Goal: Check status: Check status

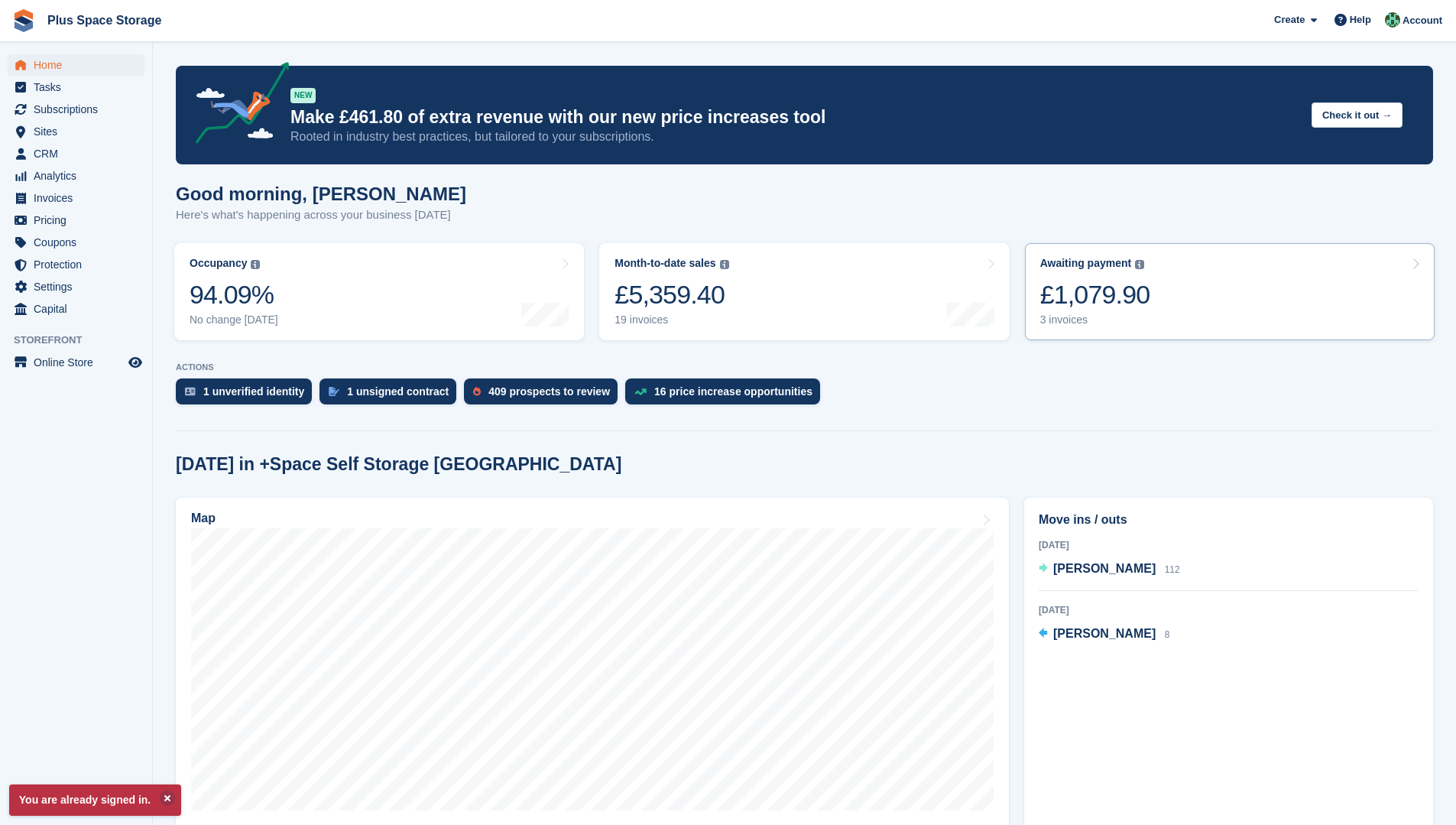
click at [1110, 295] on div "£1,079.90" at bounding box center [1096, 295] width 110 height 32
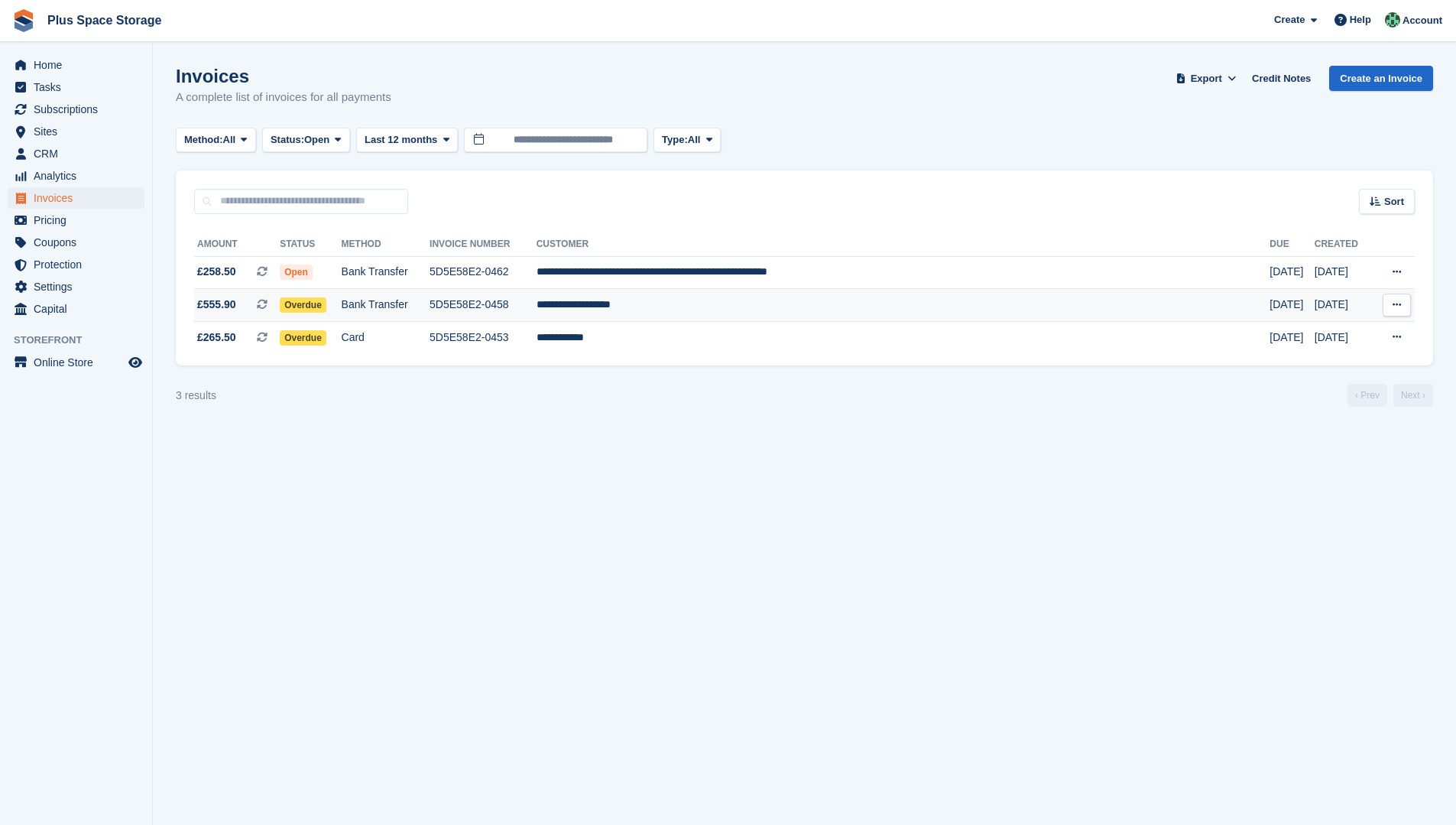
click at [326, 304] on span "Overdue" at bounding box center [303, 305] width 47 height 15
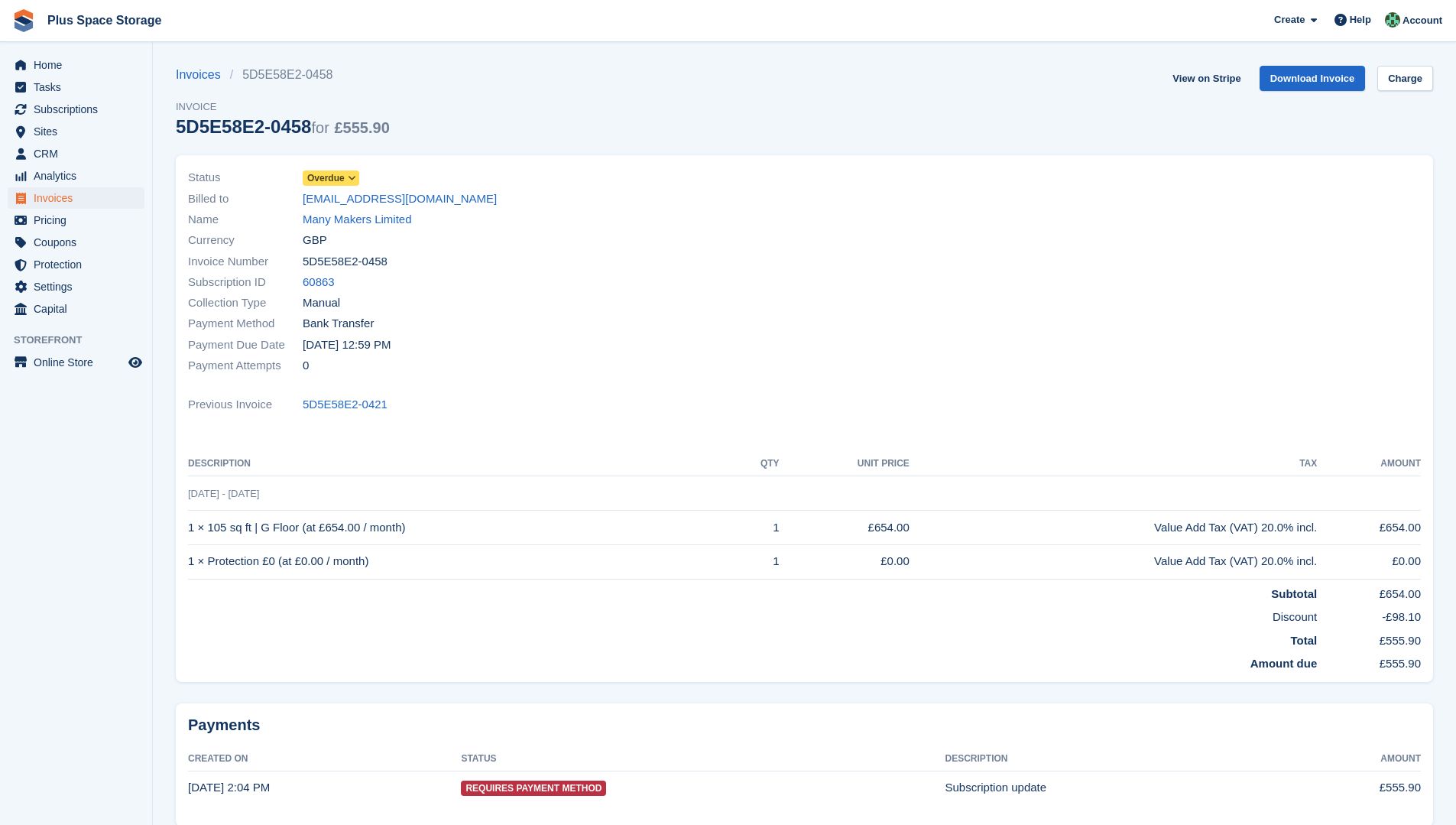
click at [338, 174] on span "Overdue" at bounding box center [325, 178] width 37 height 14
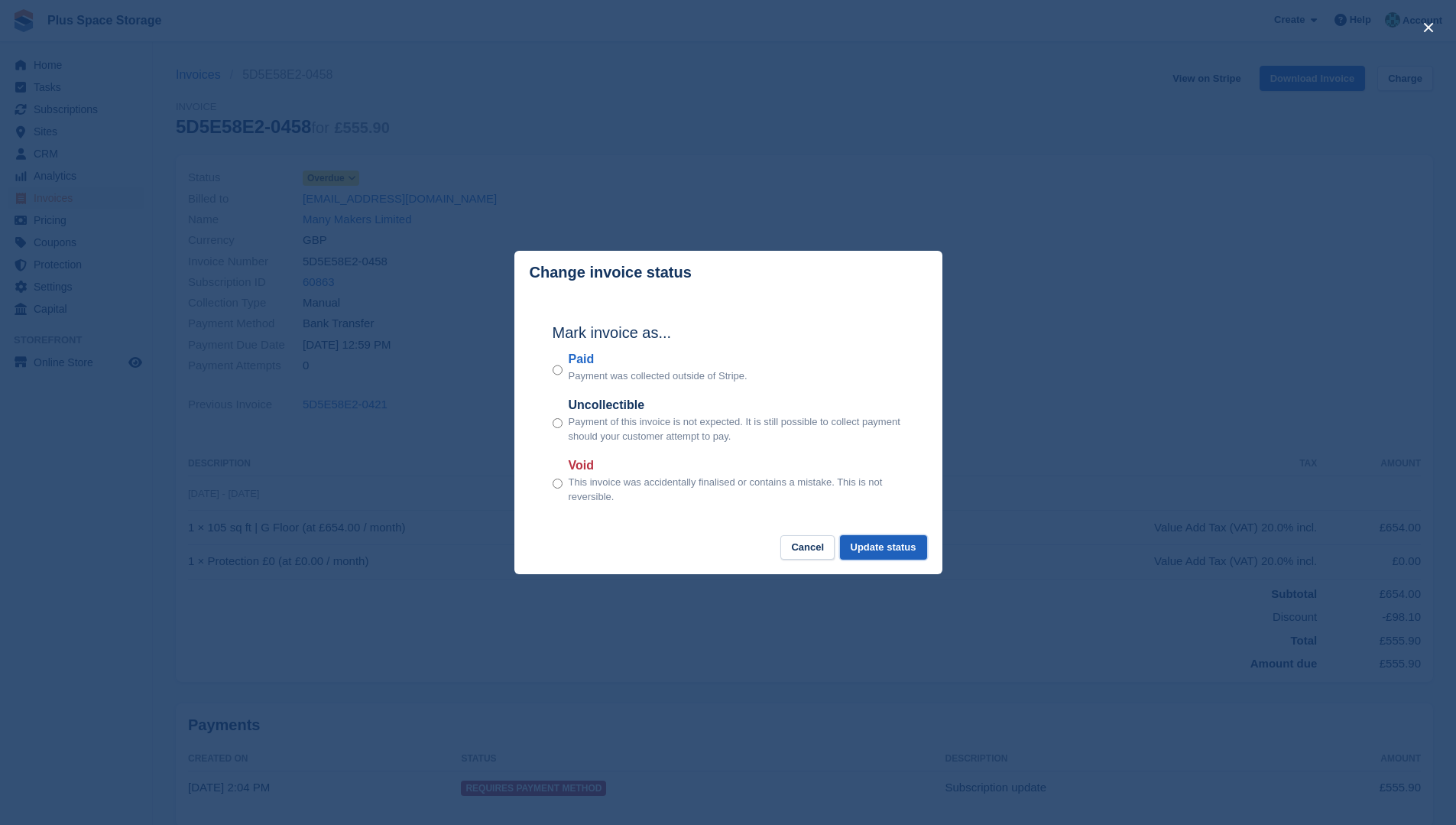
click at [907, 554] on button "Update status" at bounding box center [883, 548] width 87 height 25
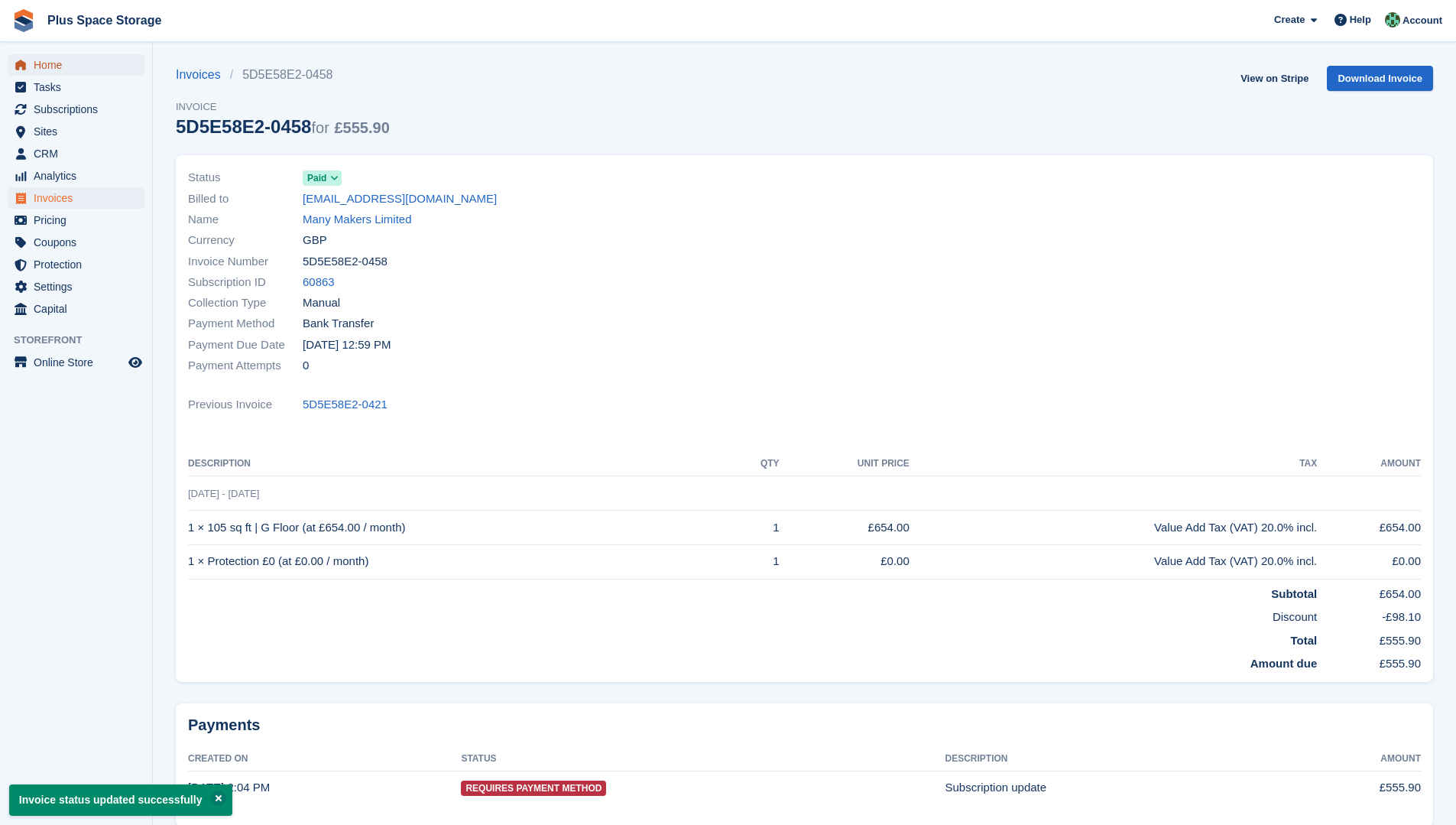
click at [71, 67] on span "Home" at bounding box center [79, 65] width 92 height 22
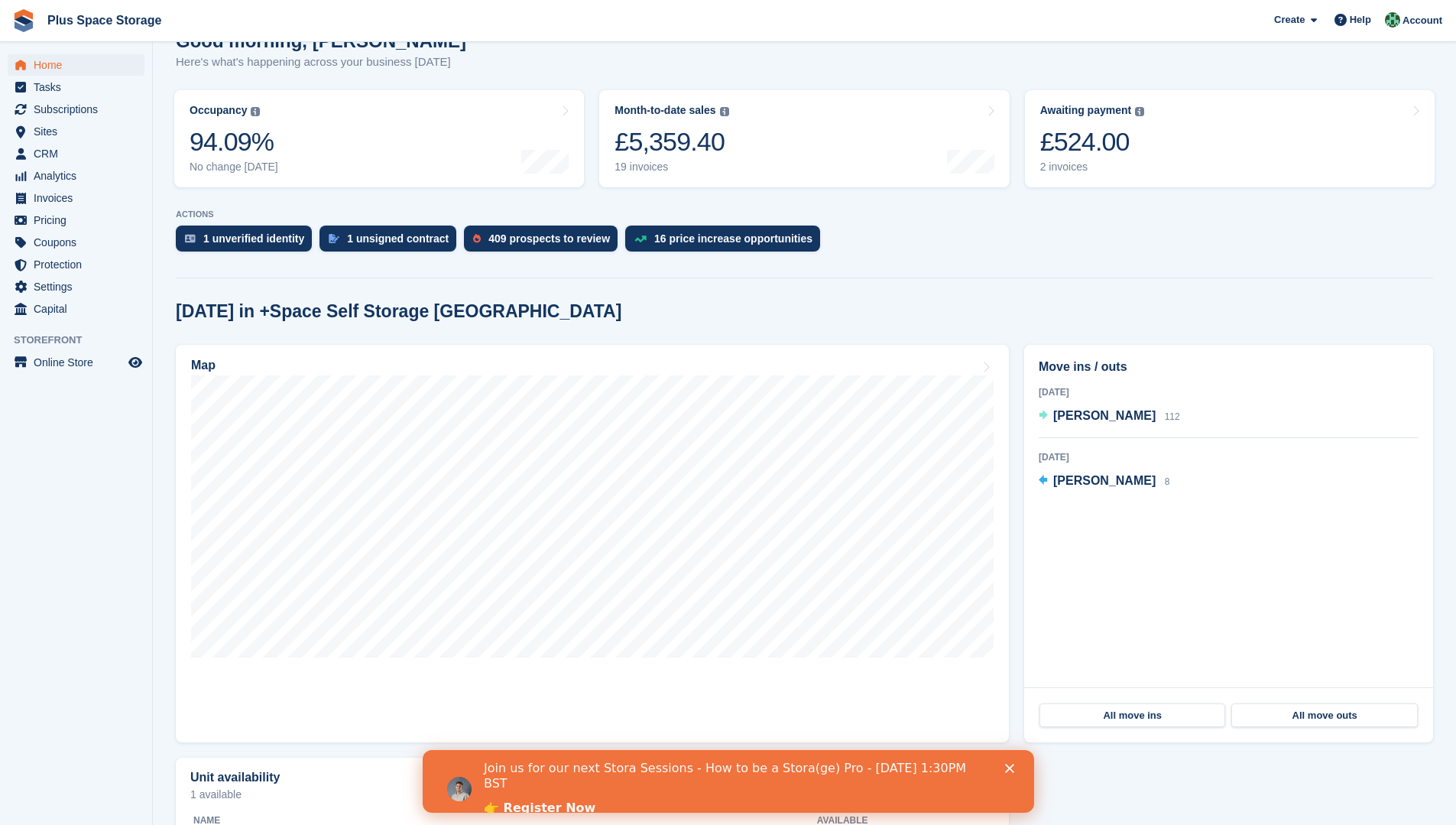
scroll to position [229, 0]
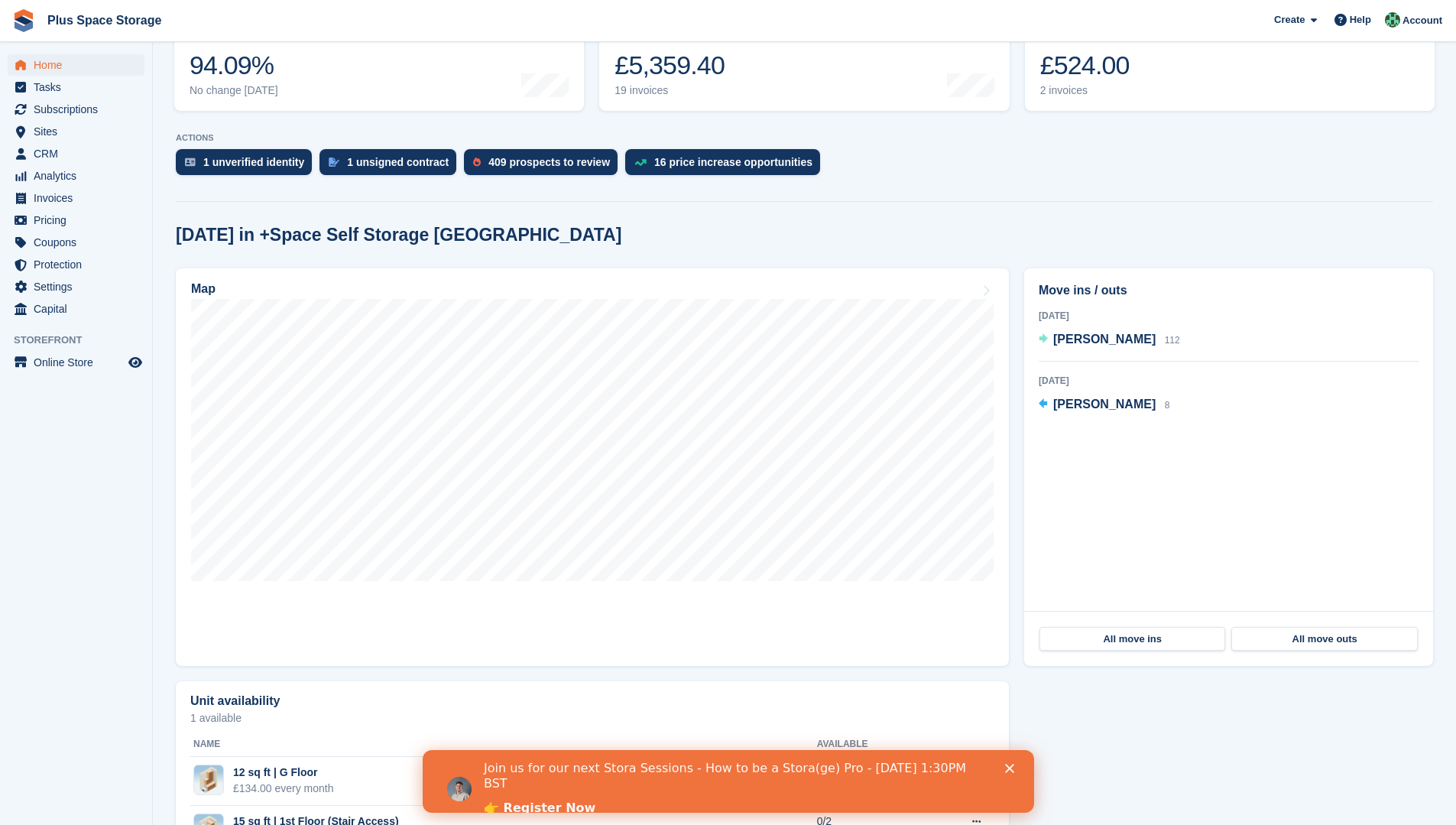
click at [1011, 768] on icon "Close" at bounding box center [1009, 768] width 9 height 9
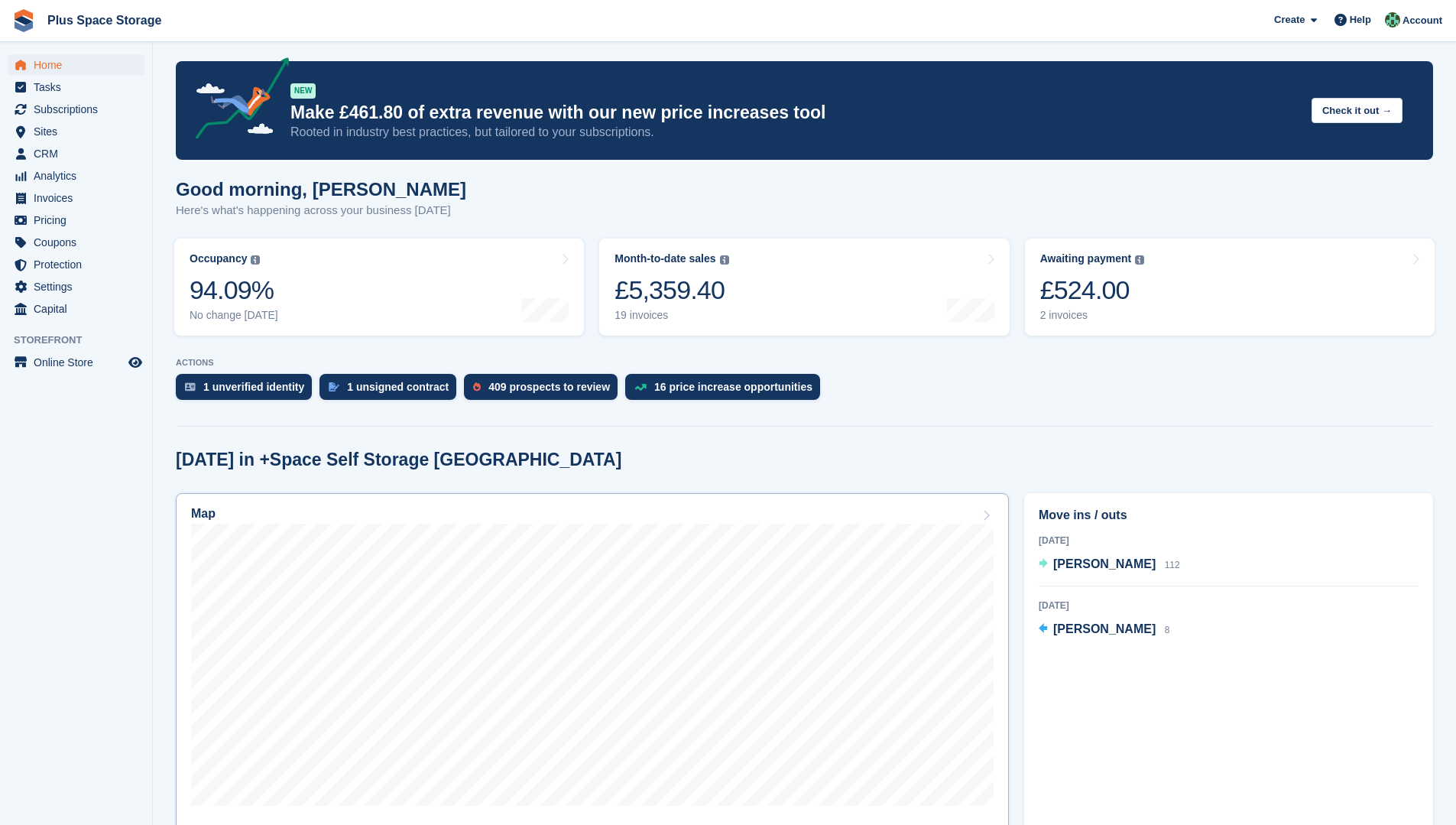
scroll to position [0, 0]
